Goal: Task Accomplishment & Management: Use online tool/utility

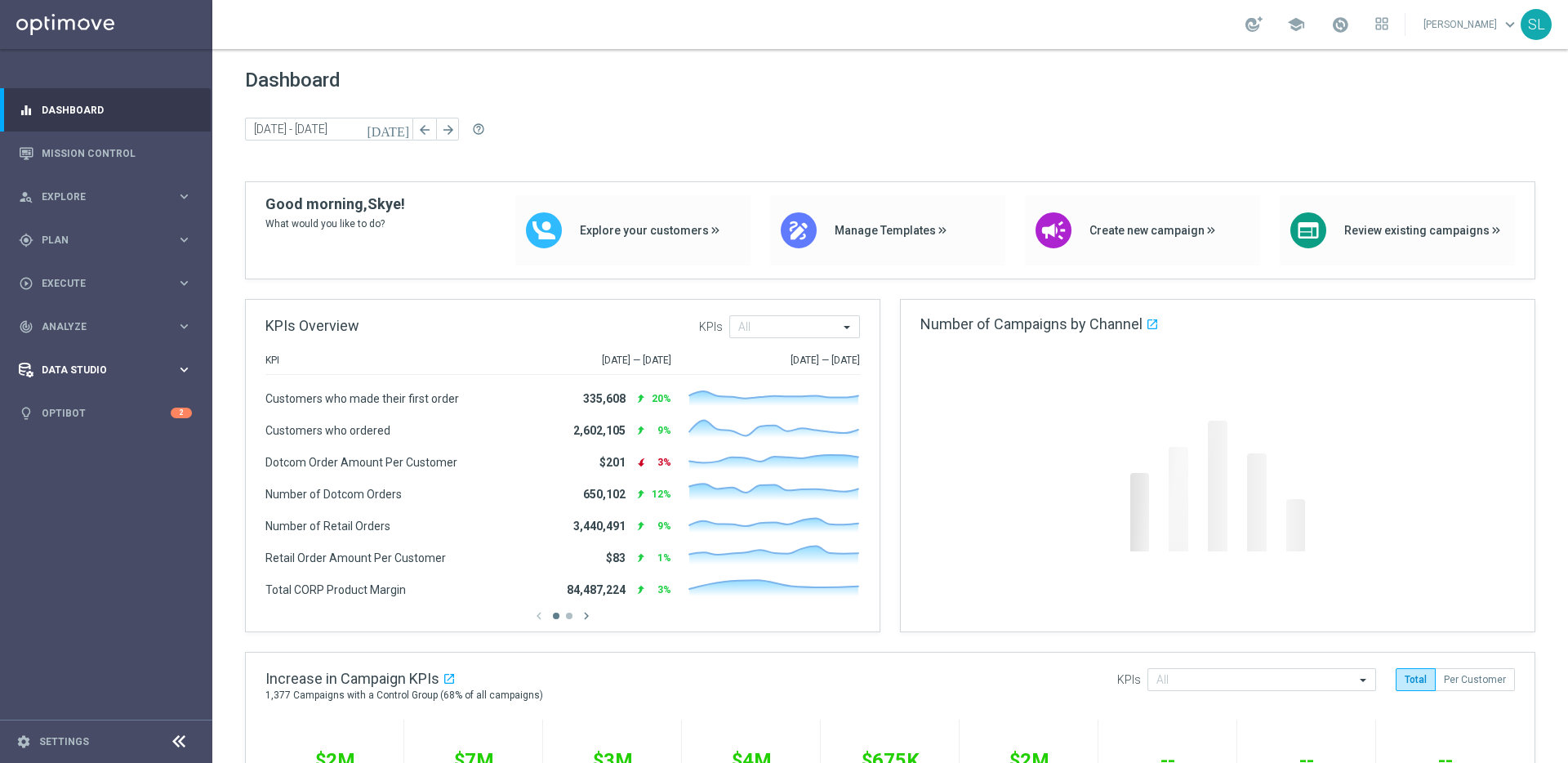
click at [106, 367] on span "Data Studio" at bounding box center [109, 370] width 134 height 10
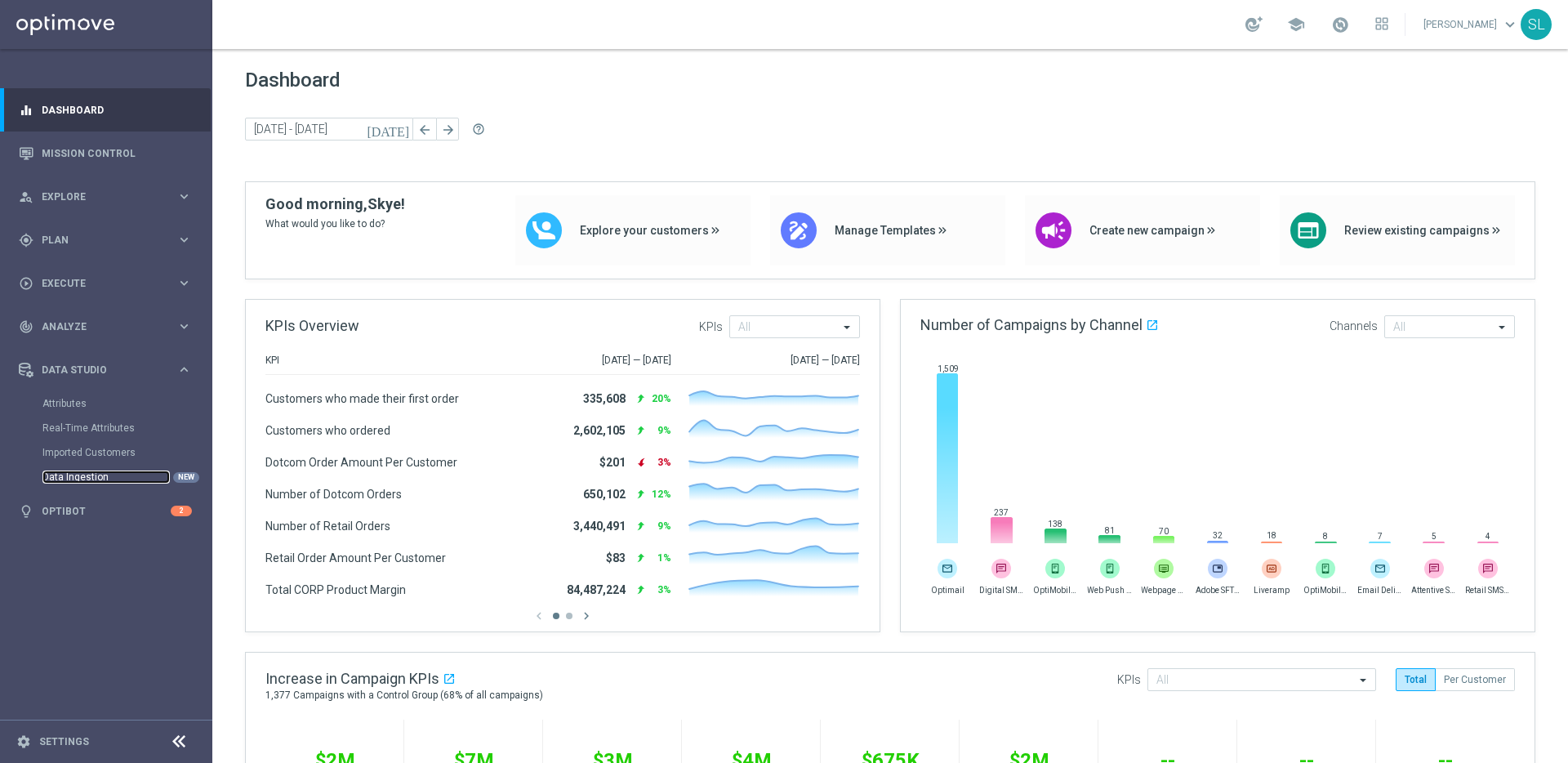
click at [81, 476] on link "Data Ingestion" at bounding box center [105, 477] width 127 height 13
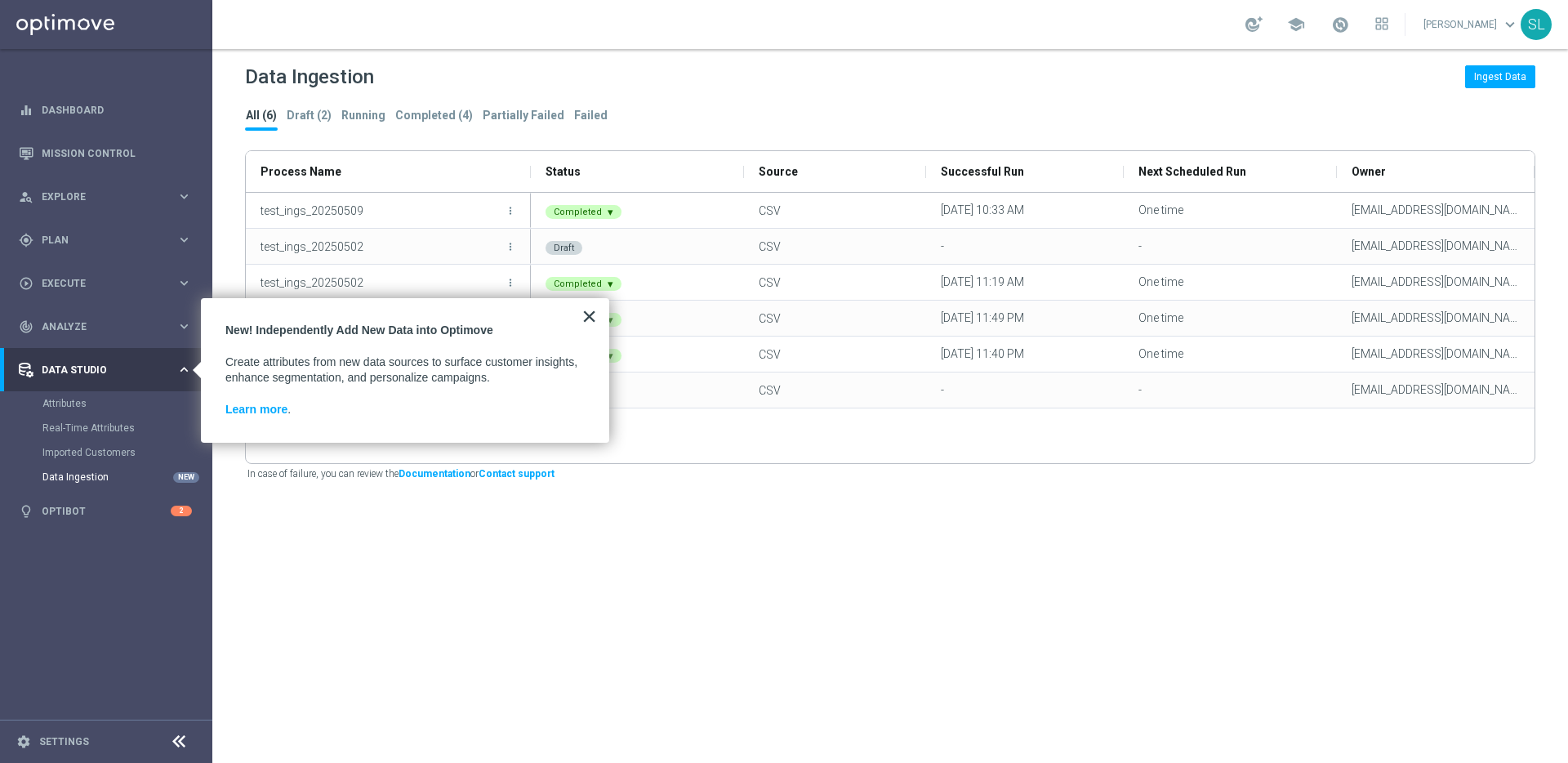
click at [589, 320] on button "×" at bounding box center [589, 316] width 16 height 27
